Goal: Task Accomplishment & Management: Manage account settings

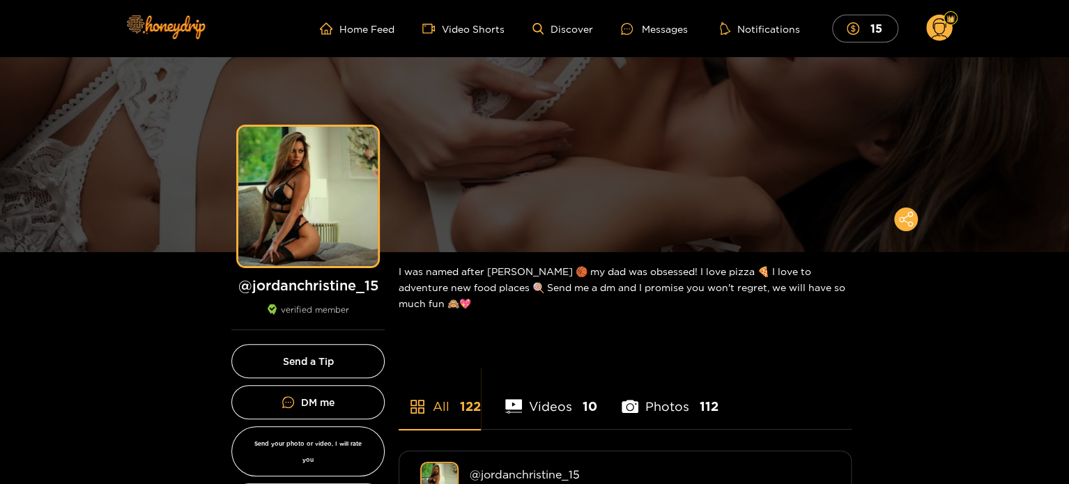
click at [940, 34] on circle at bounding box center [939, 28] width 26 height 26
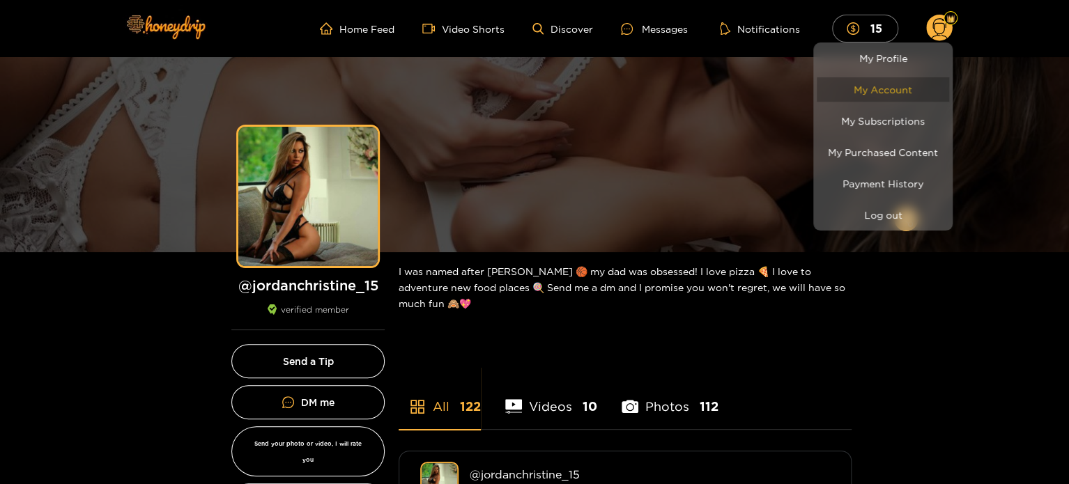
click at [891, 84] on link "My Account" at bounding box center [883, 89] width 132 height 24
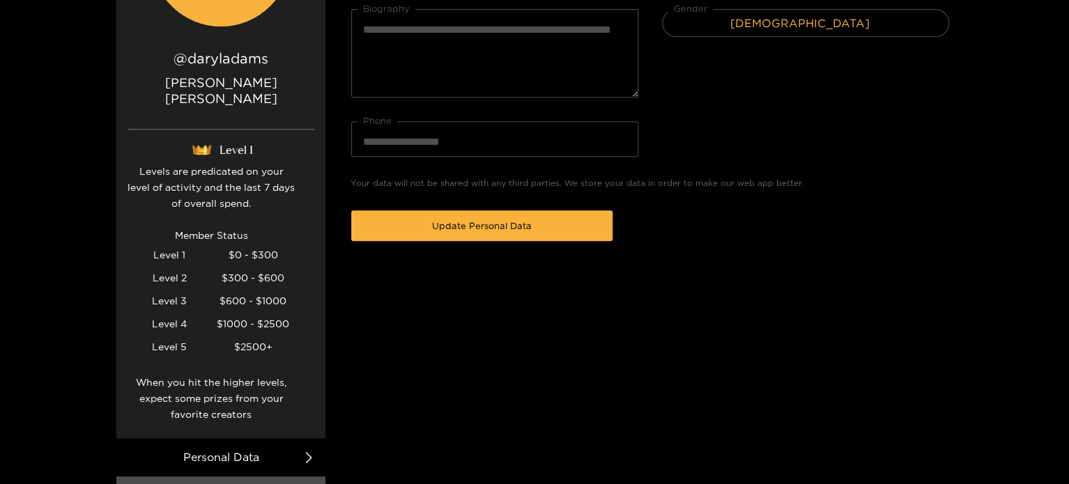
scroll to position [279, 0]
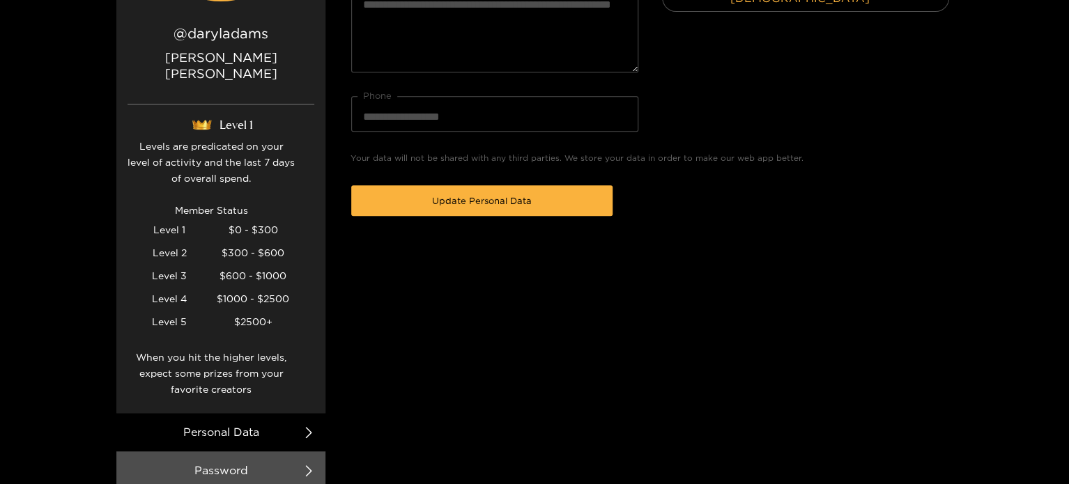
click at [298, 417] on div at bounding box center [534, 242] width 1069 height 484
click at [304, 427] on icon at bounding box center [308, 432] width 11 height 11
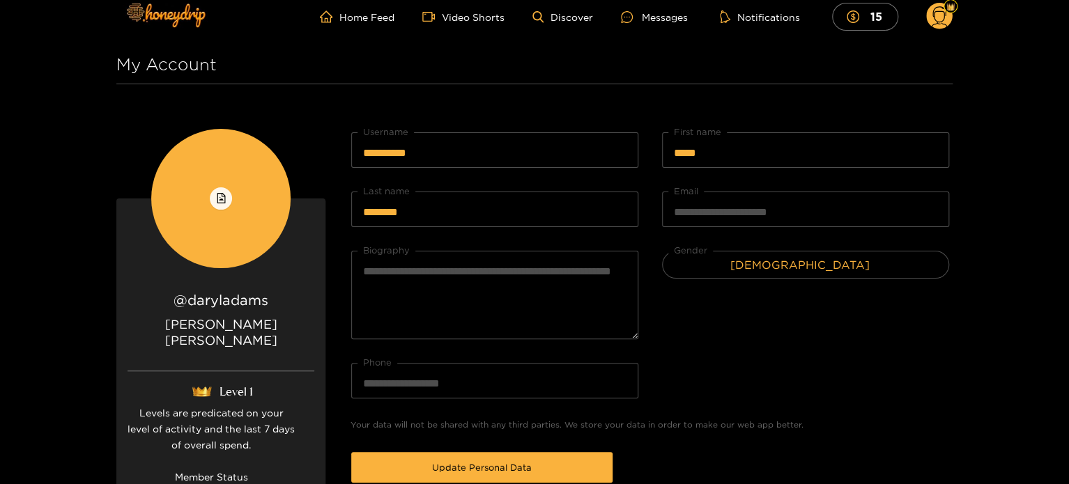
scroll to position [0, 0]
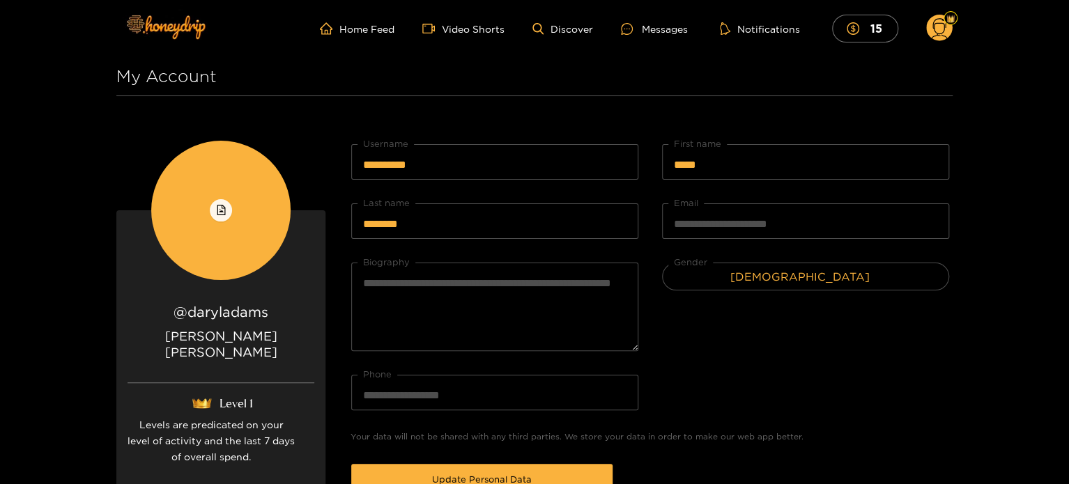
click at [945, 28] on circle at bounding box center [939, 28] width 26 height 26
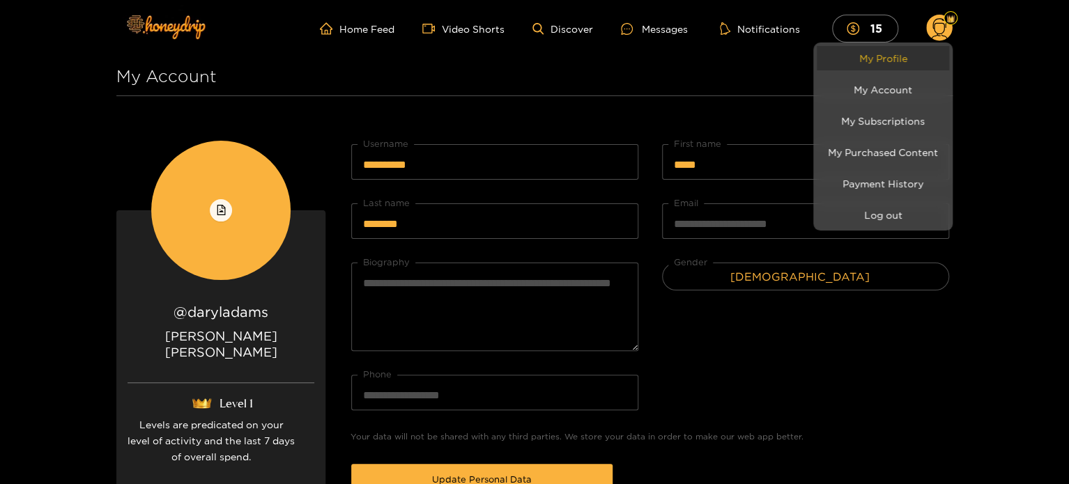
click at [879, 61] on link "My Profile" at bounding box center [883, 58] width 132 height 24
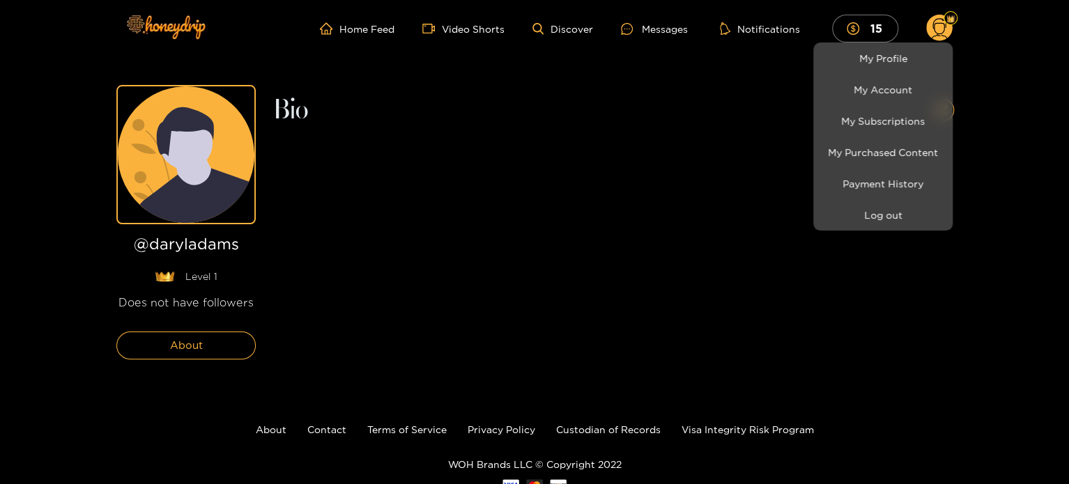
click at [173, 353] on div at bounding box center [534, 242] width 1069 height 484
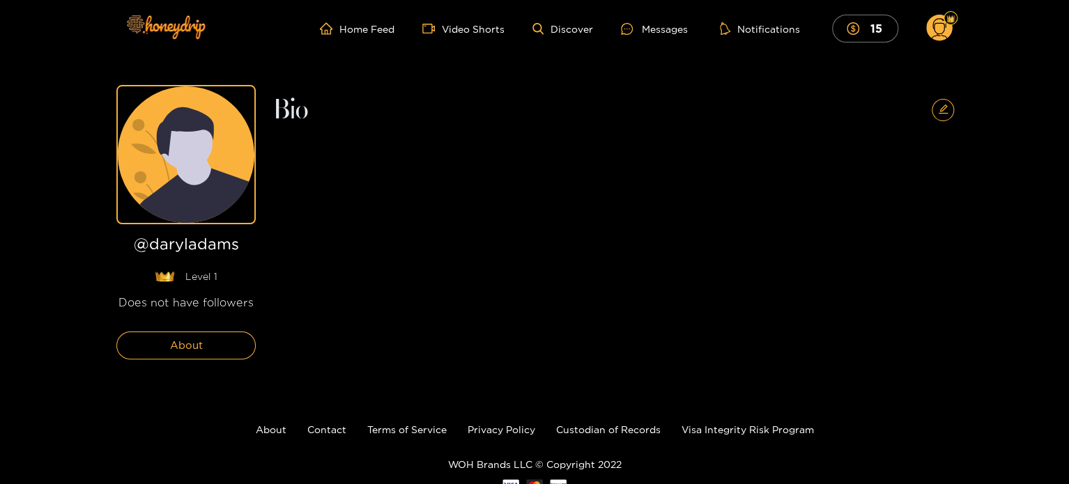
click at [936, 29] on circle at bounding box center [939, 28] width 26 height 26
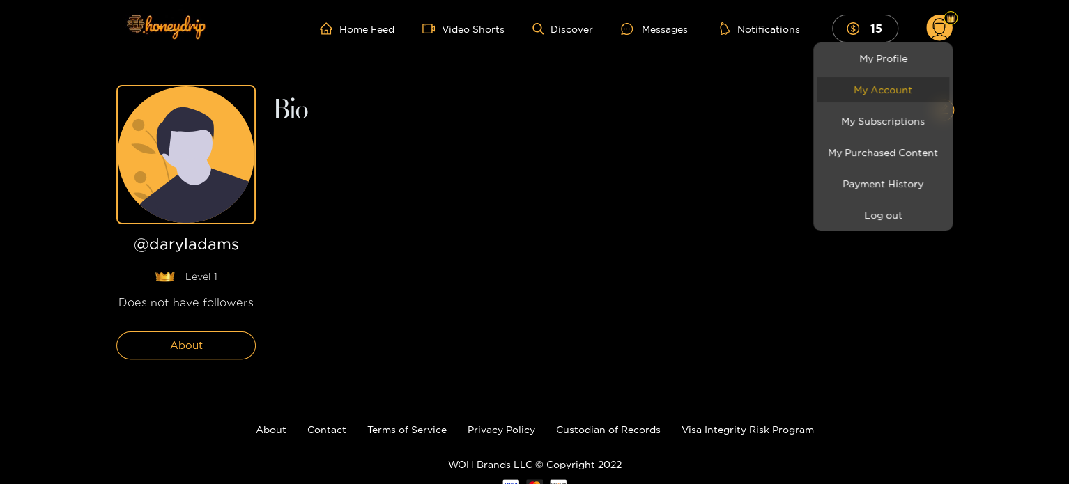
click at [888, 86] on link "My Account" at bounding box center [883, 89] width 132 height 24
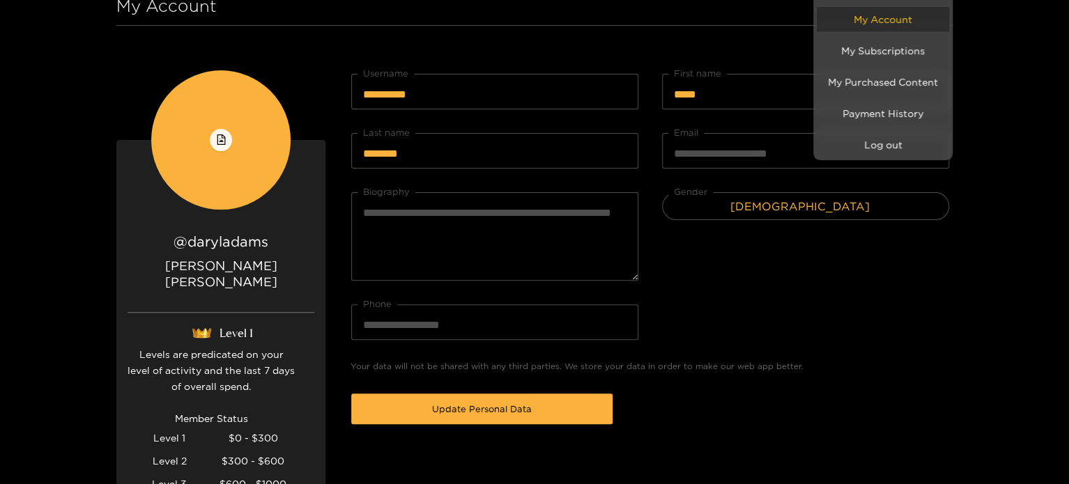
scroll to position [61, 0]
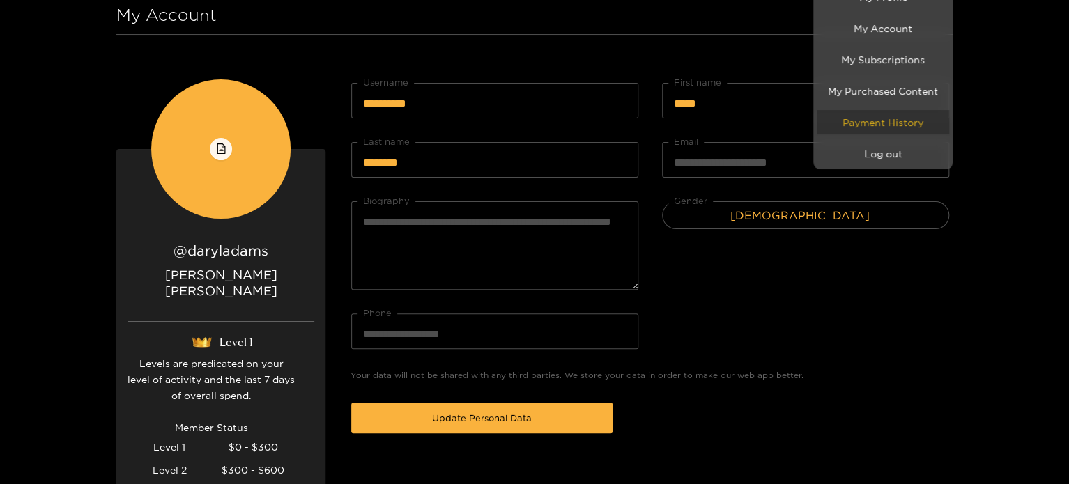
click at [872, 118] on link "Payment History" at bounding box center [883, 122] width 132 height 24
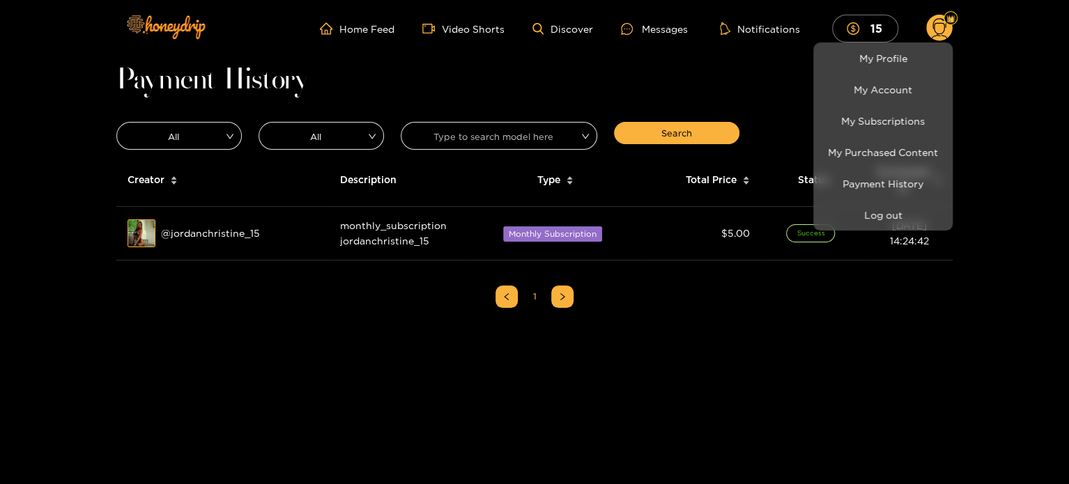
click at [787, 303] on div at bounding box center [534, 242] width 1069 height 484
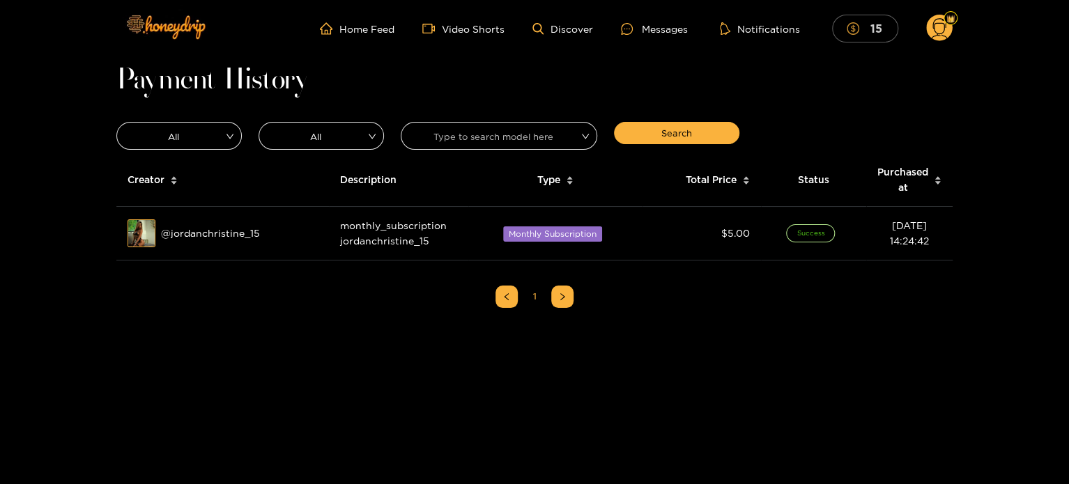
click at [870, 31] on mark "15" at bounding box center [875, 28] width 16 height 15
click at [943, 23] on circle at bounding box center [939, 28] width 26 height 26
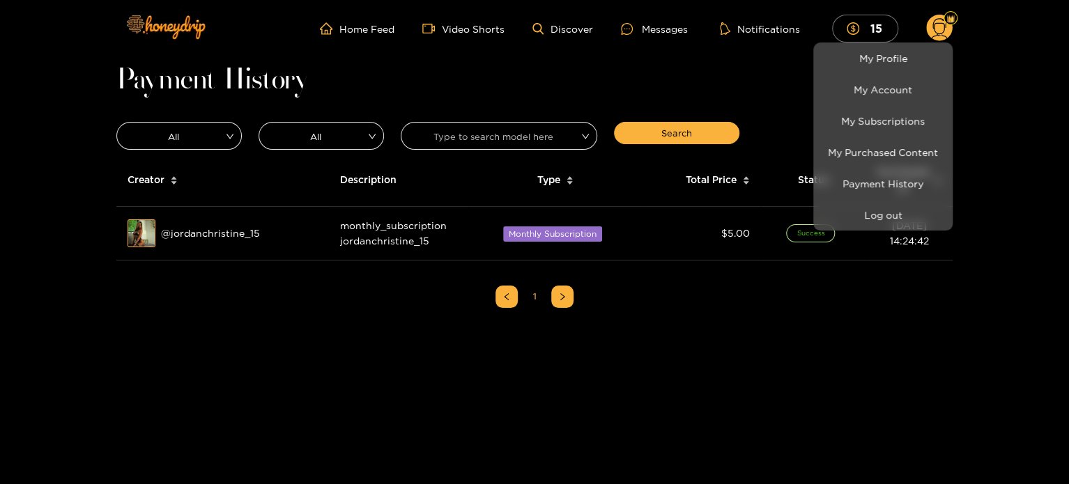
click at [969, 162] on div at bounding box center [534, 242] width 1069 height 484
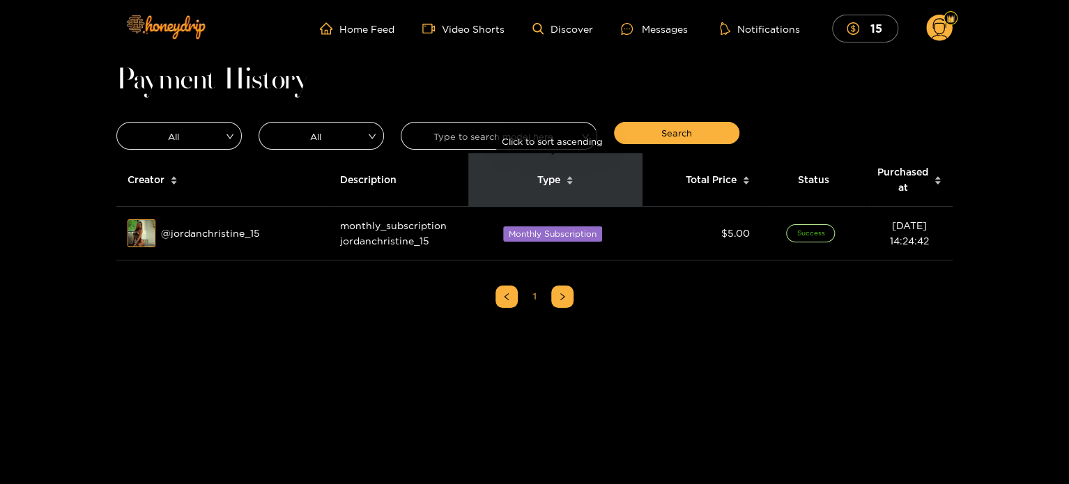
click at [568, 182] on icon "caret-down" at bounding box center [569, 183] width 6 height 3
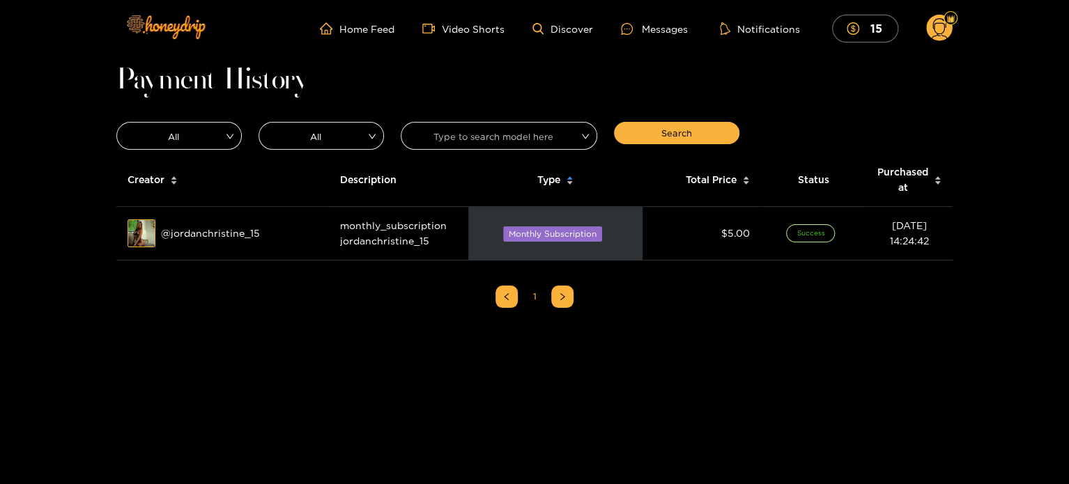
click at [870, 120] on div "All All Type to search model here Search" at bounding box center [534, 135] width 853 height 35
click at [932, 28] on circle at bounding box center [939, 28] width 26 height 26
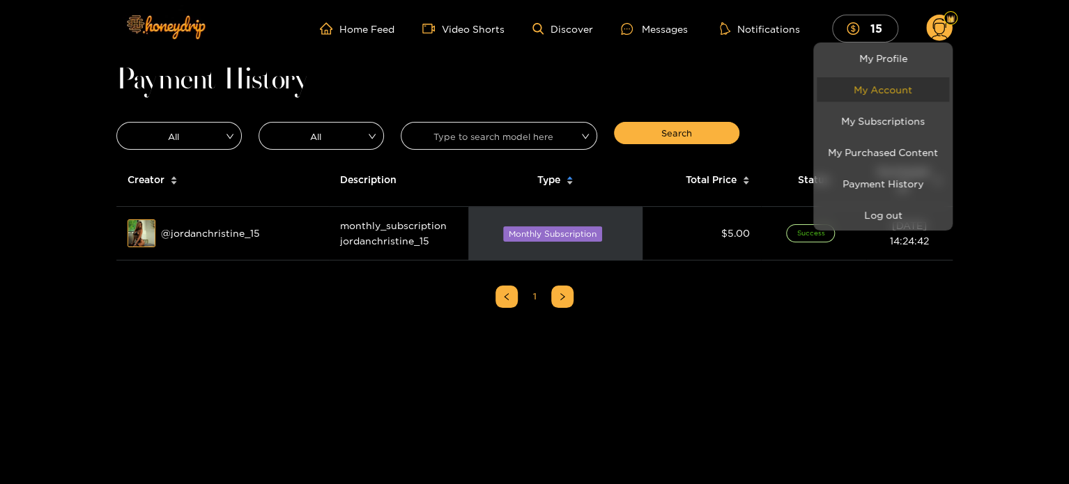
click at [876, 86] on link "My Account" at bounding box center [883, 89] width 132 height 24
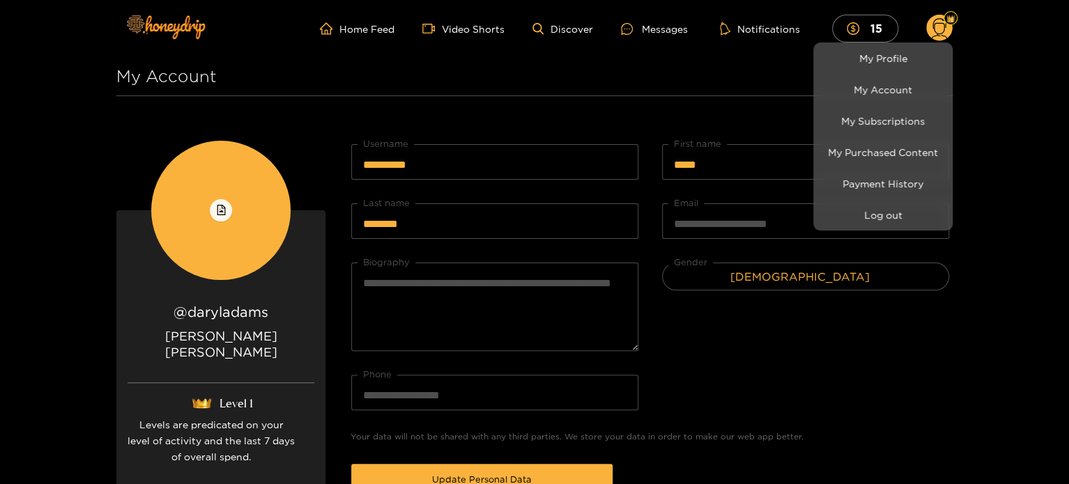
click at [973, 298] on div at bounding box center [534, 242] width 1069 height 484
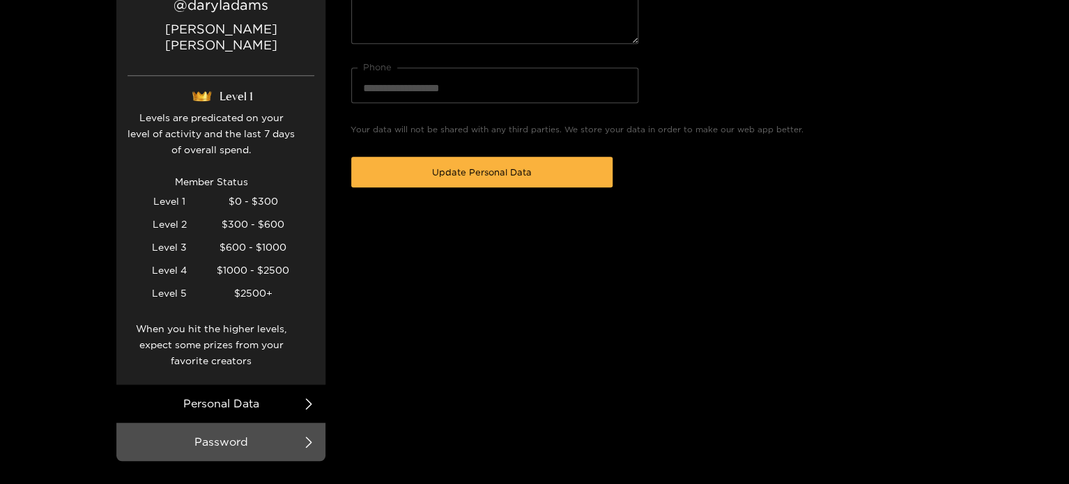
scroll to position [309, 0]
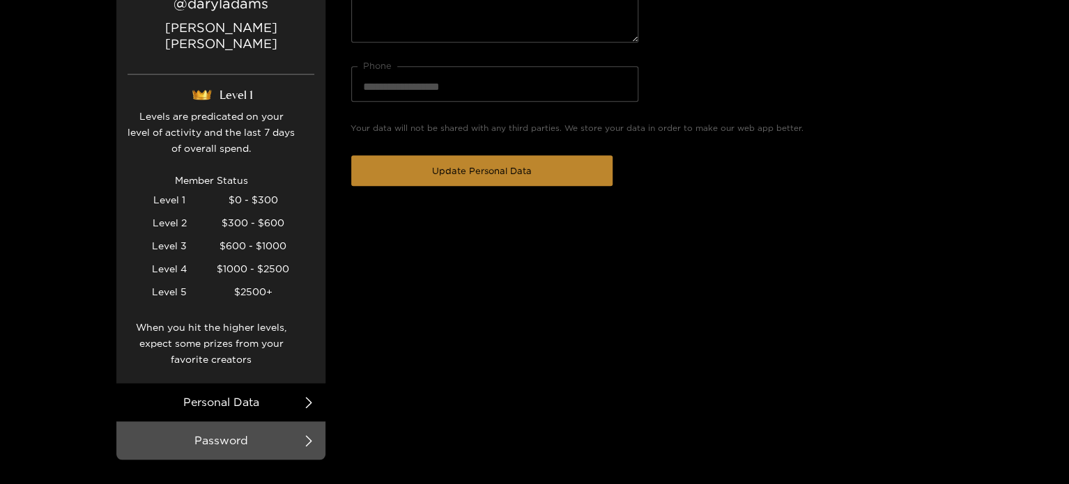
click at [514, 173] on span "Update Personal Data" at bounding box center [482, 171] width 100 height 14
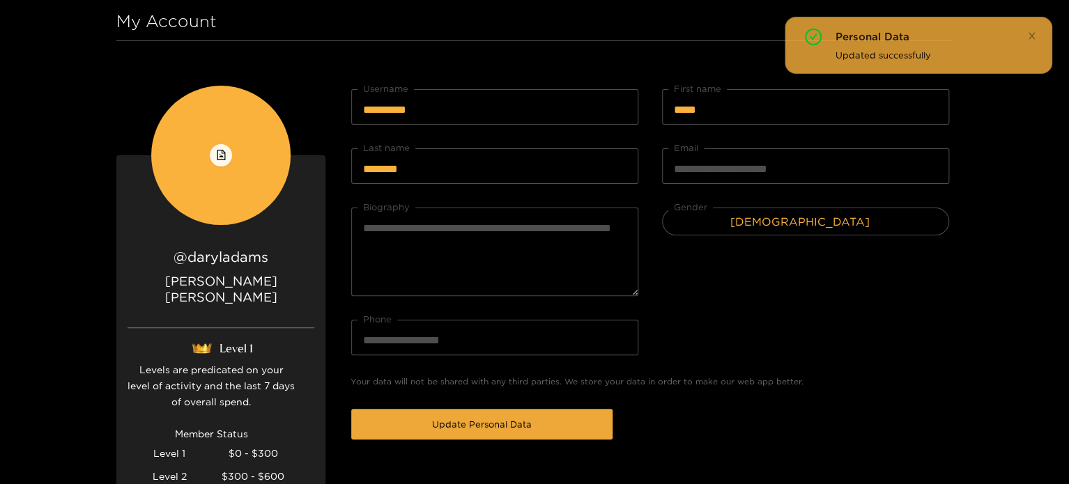
scroll to position [0, 0]
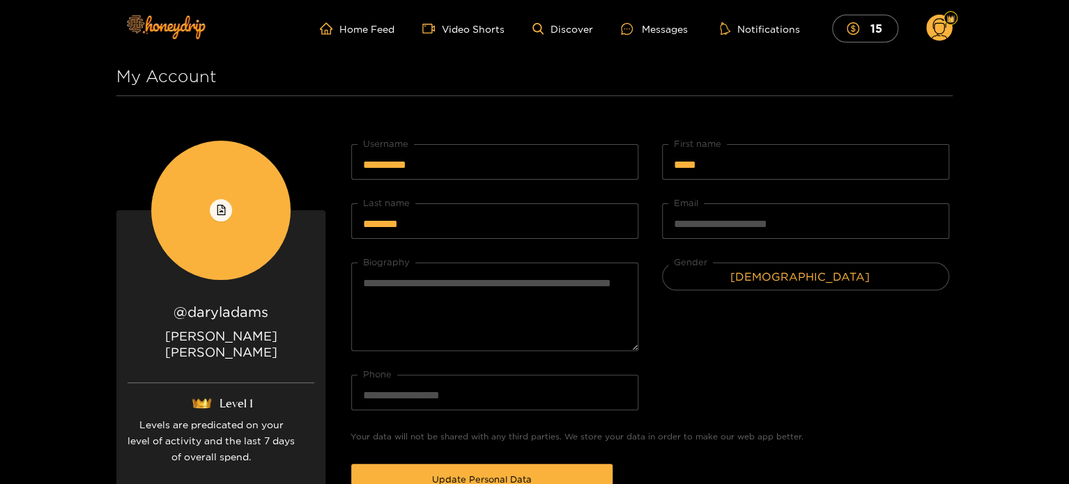
click at [939, 32] on circle at bounding box center [939, 28] width 26 height 26
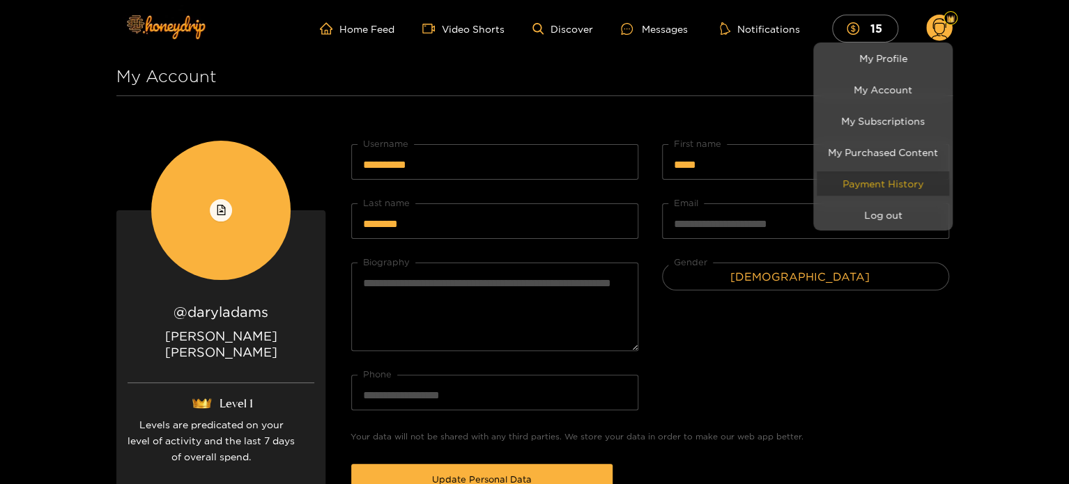
click at [890, 178] on link "Payment History" at bounding box center [883, 183] width 132 height 24
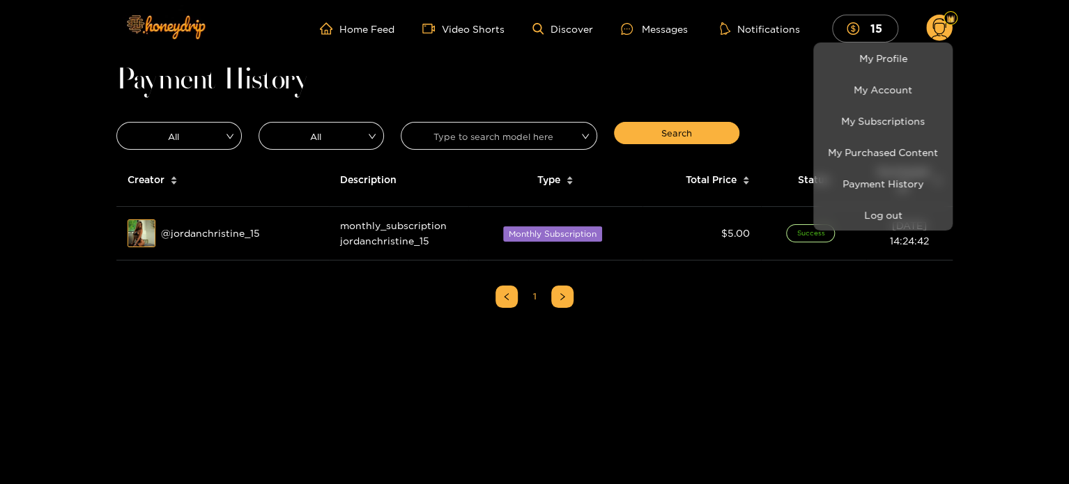
click at [1001, 180] on div at bounding box center [534, 242] width 1069 height 484
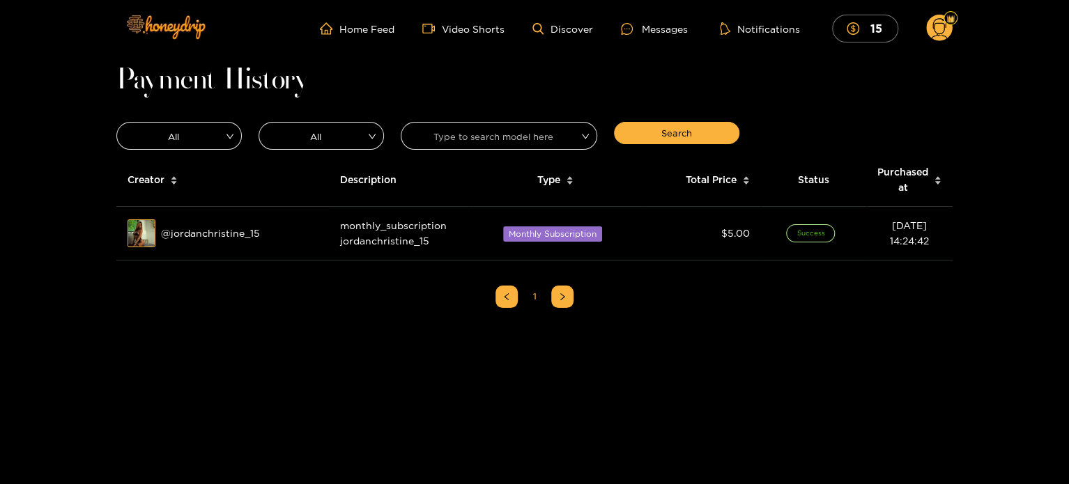
click at [934, 31] on circle at bounding box center [939, 28] width 26 height 26
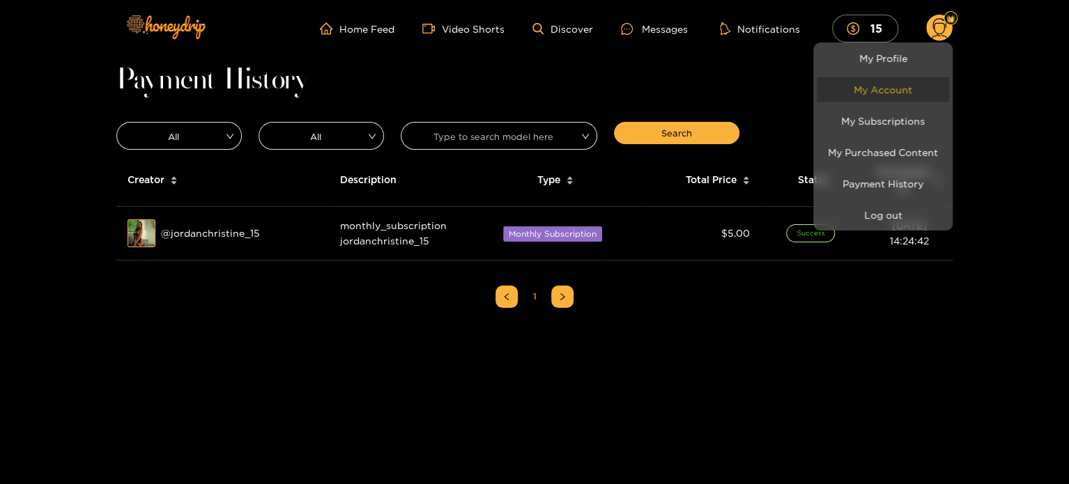
click at [889, 86] on link "My Account" at bounding box center [883, 89] width 132 height 24
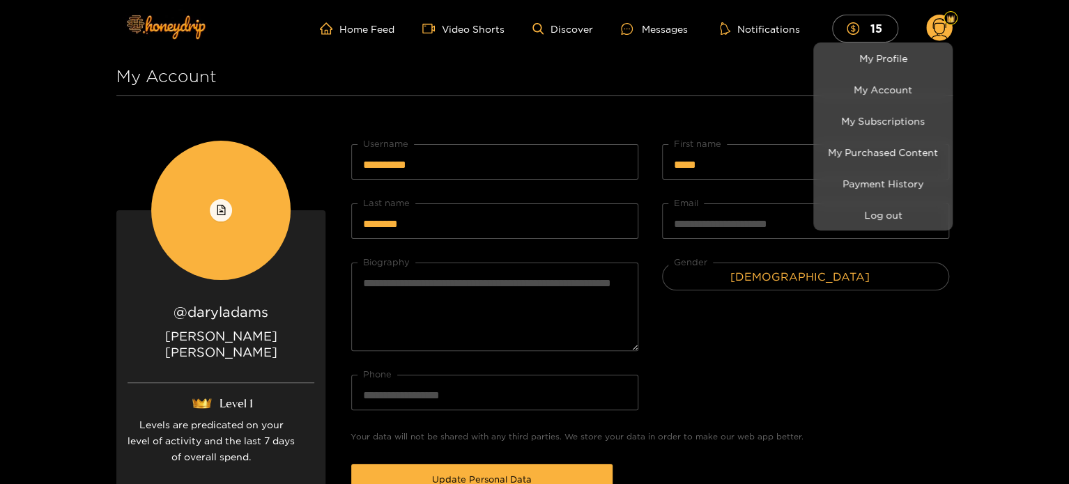
click at [873, 22] on div at bounding box center [534, 242] width 1069 height 484
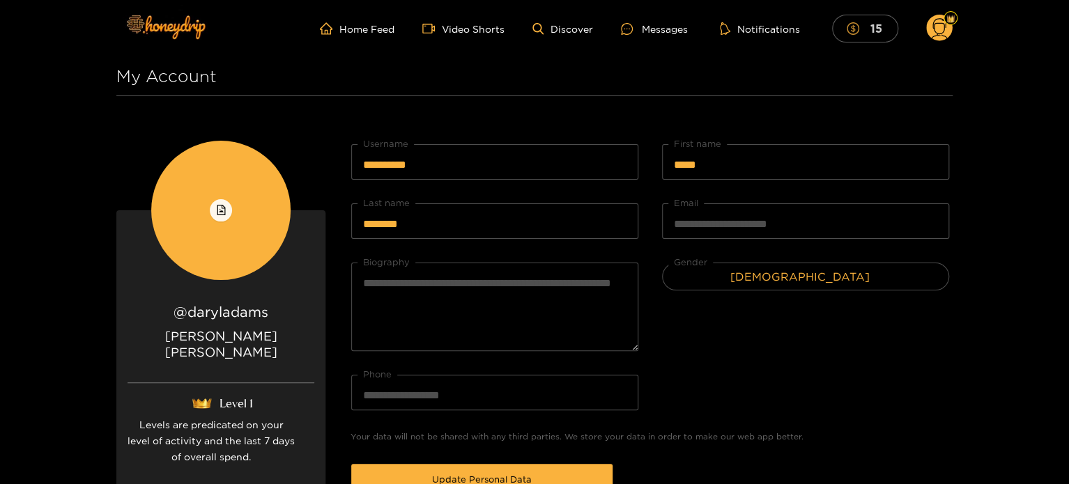
click at [856, 29] on icon "dollar" at bounding box center [853, 28] width 13 height 13
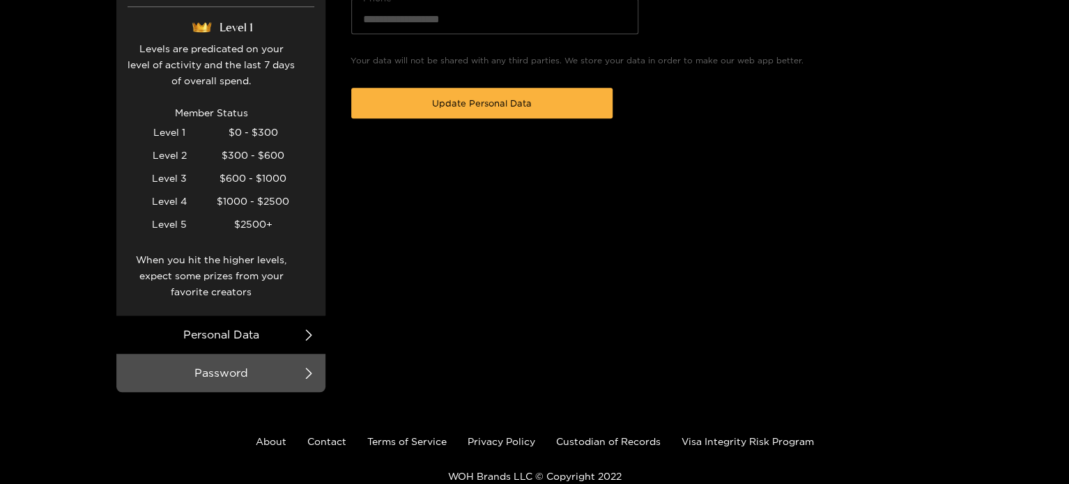
scroll to position [377, 0]
